Goal: Task Accomplishment & Management: Manage account settings

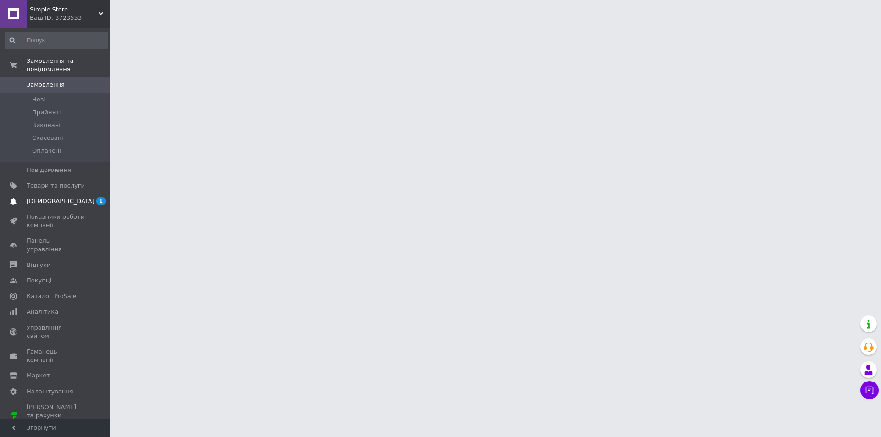
click at [53, 197] on span "[DEMOGRAPHIC_DATA]" at bounding box center [61, 201] width 68 height 8
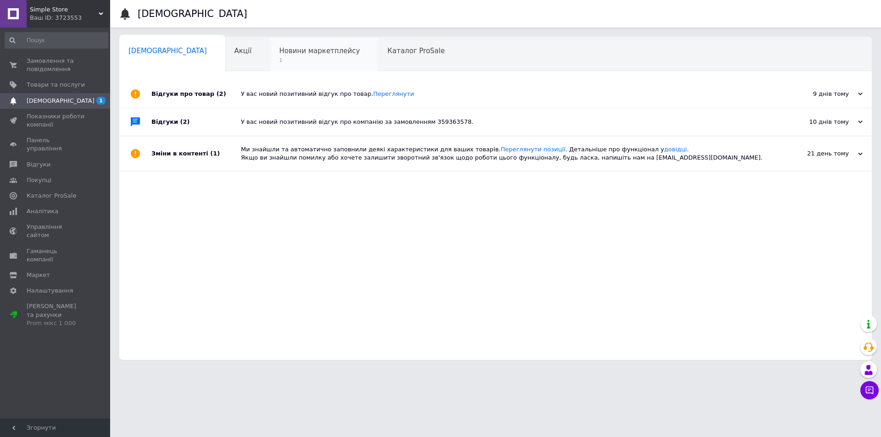
click at [298, 54] on span "Новини маркетплейсу" at bounding box center [319, 51] width 81 height 8
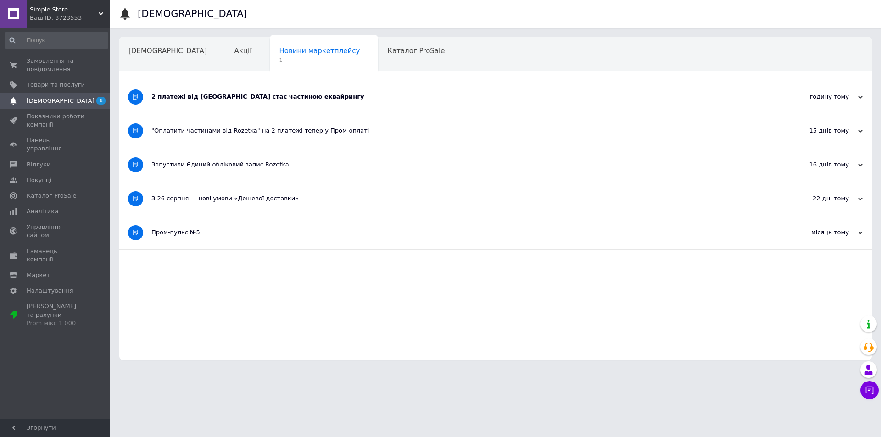
click at [275, 96] on div "2 платежі від [GEOGRAPHIC_DATA] стає частиною еквайрингу" at bounding box center [460, 97] width 619 height 8
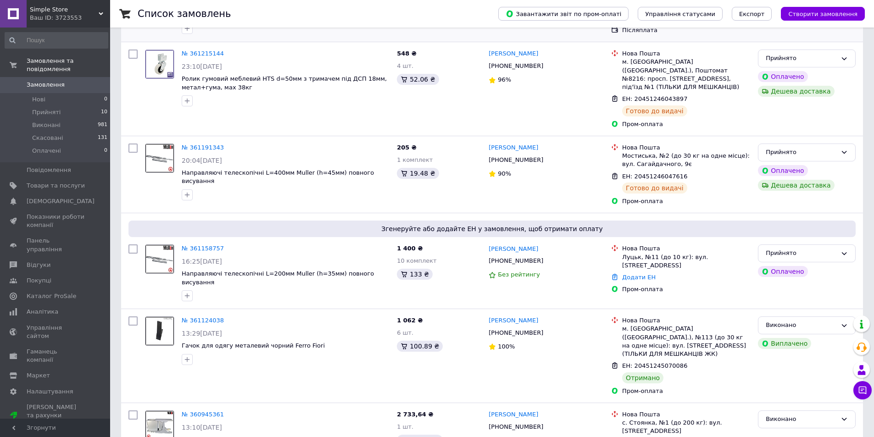
scroll to position [183, 0]
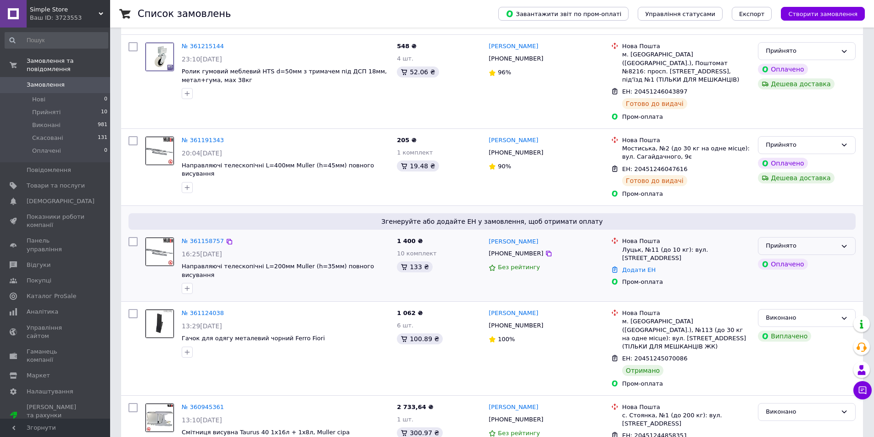
click at [838, 241] on div "Прийнято" at bounding box center [807, 246] width 98 height 18
click at [202, 238] on link "№ 361158757" at bounding box center [203, 241] width 42 height 7
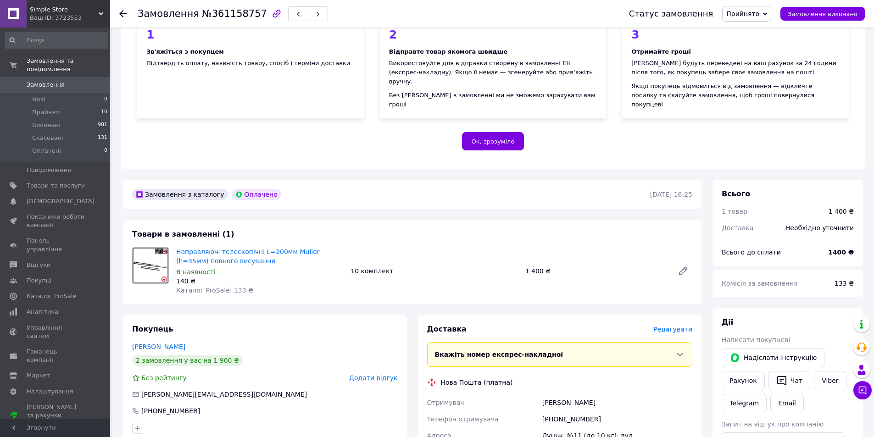
scroll to position [92, 0]
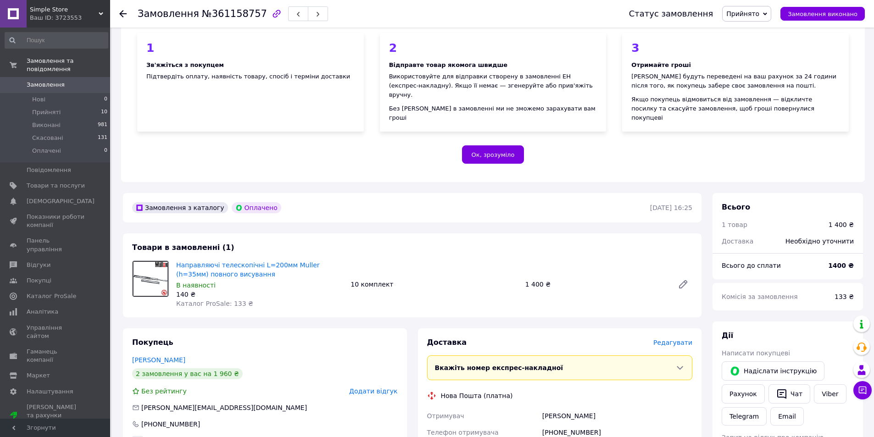
click at [124, 13] on icon at bounding box center [122, 13] width 7 height 7
